Goal: Task Accomplishment & Management: Manage account settings

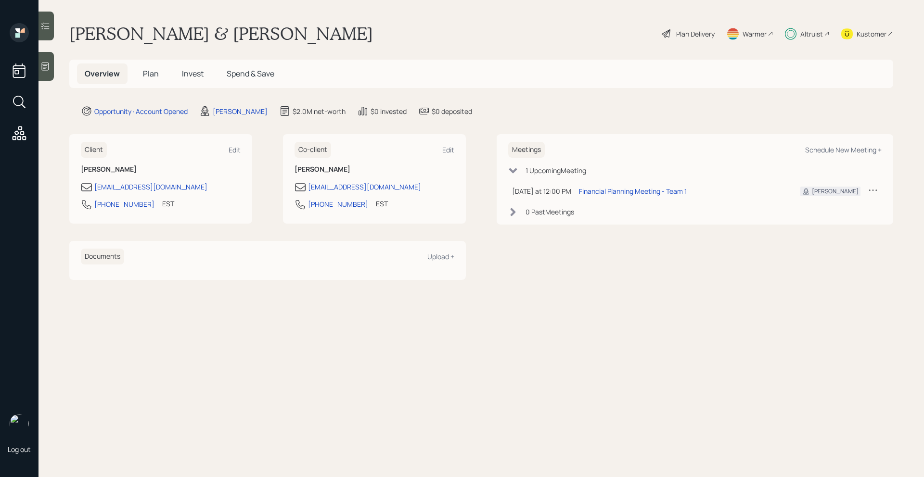
click at [191, 76] on span "Invest" at bounding box center [193, 73] width 22 height 11
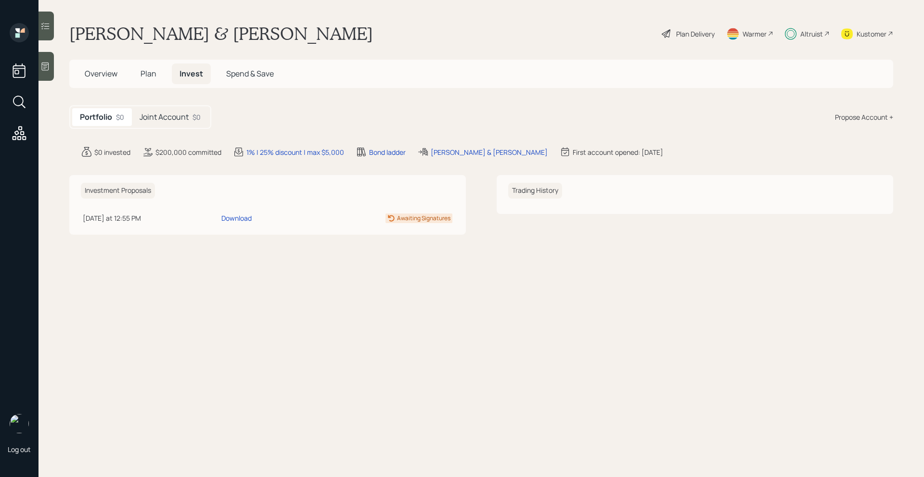
click at [182, 117] on h5 "Joint Account" at bounding box center [164, 117] width 49 height 9
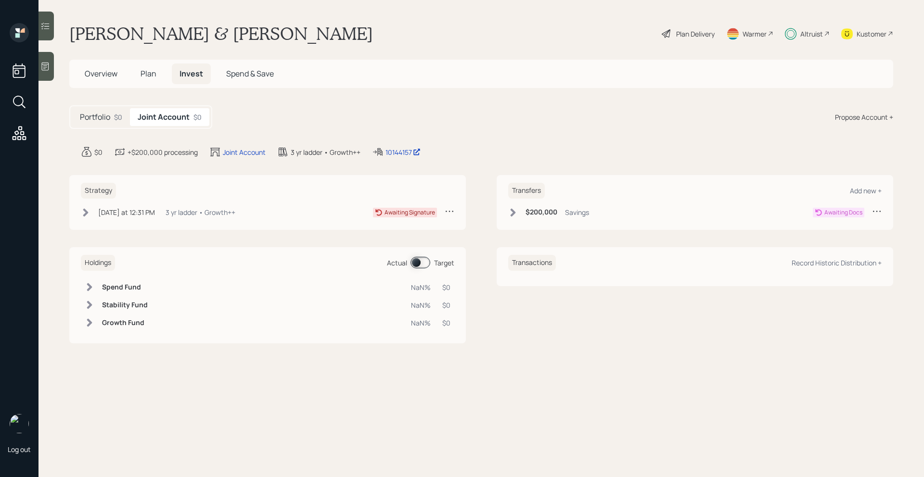
click at [510, 214] on icon at bounding box center [513, 213] width 10 height 10
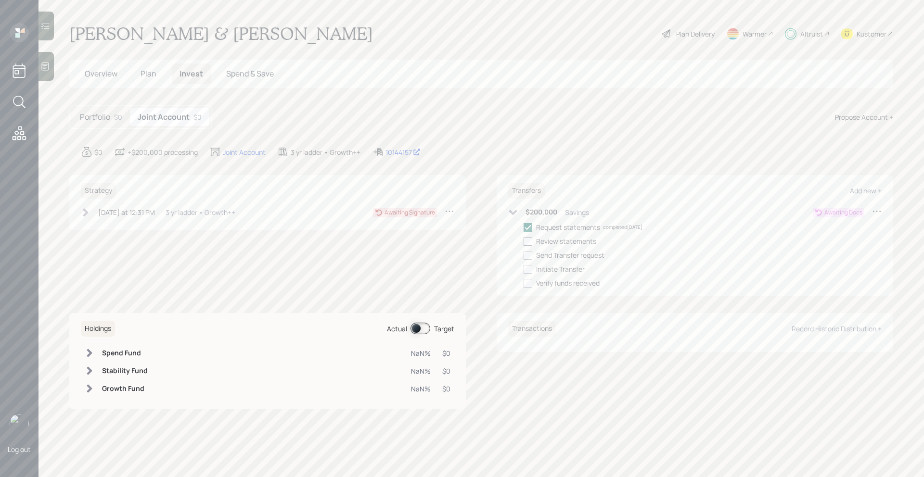
click at [530, 244] on div at bounding box center [528, 241] width 9 height 9
click at [524, 242] on input "checkbox" at bounding box center [523, 241] width 0 height 0
checkbox input "true"
click at [530, 255] on div at bounding box center [528, 255] width 9 height 9
click at [524, 255] on input "checkbox" at bounding box center [523, 255] width 0 height 0
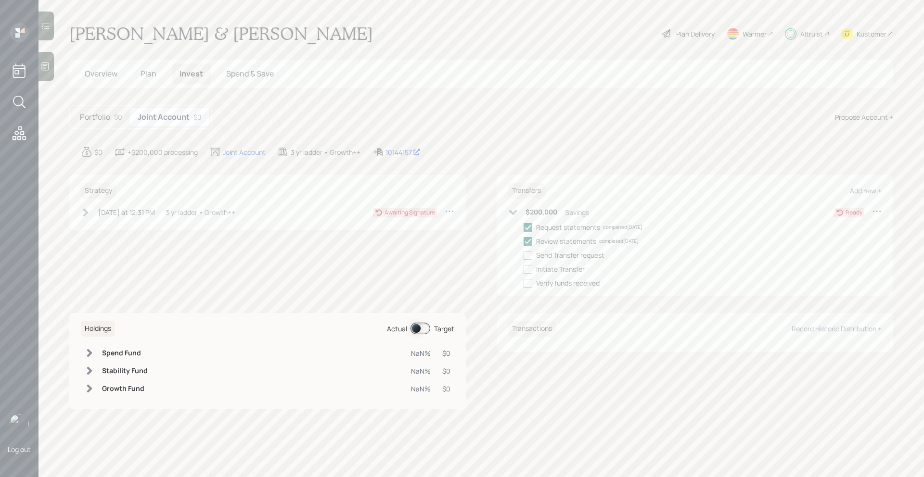
checkbox input "true"
click at [530, 266] on div at bounding box center [528, 269] width 9 height 9
click at [524, 269] on input "checkbox" at bounding box center [523, 269] width 0 height 0
checkbox input "true"
click at [101, 74] on span "Overview" at bounding box center [101, 73] width 33 height 11
